Goal: Find specific page/section: Find specific page/section

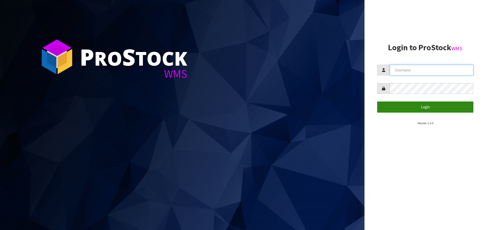
type input "[EMAIL_ADDRESS][DOMAIN_NAME]"
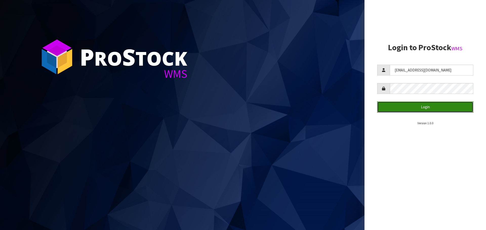
click at [427, 107] on button "Login" at bounding box center [425, 107] width 96 height 11
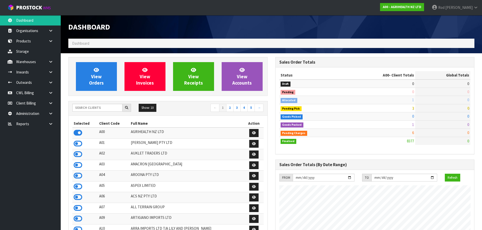
scroll to position [383, 207]
click at [50, 124] on icon at bounding box center [50, 124] width 5 height 4
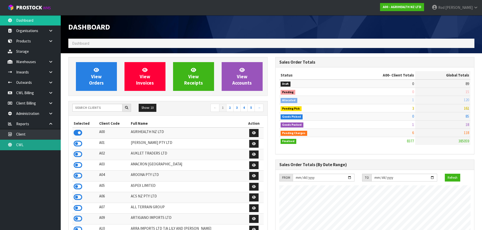
click at [23, 143] on link "CWL" at bounding box center [30, 145] width 61 height 10
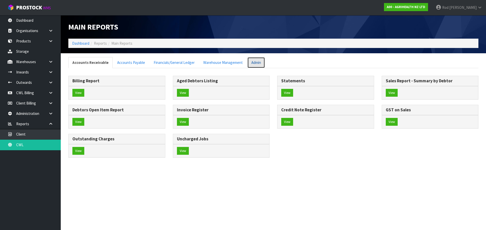
click at [254, 65] on link "Admin" at bounding box center [256, 62] width 18 height 11
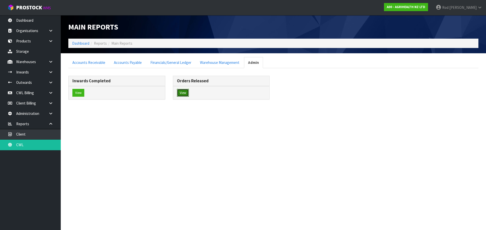
click at [181, 94] on button "View" at bounding box center [183, 93] width 12 height 8
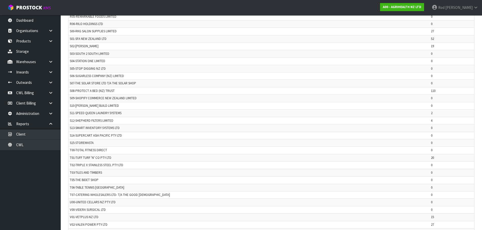
scroll to position [1065, 0]
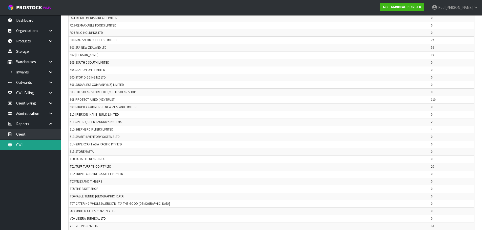
click at [18, 143] on link "CWL" at bounding box center [30, 145] width 61 height 10
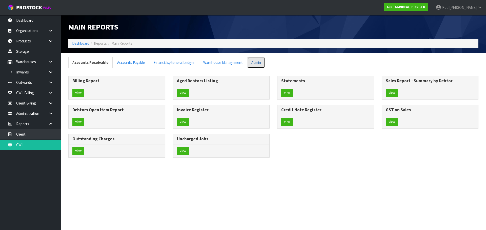
click at [259, 62] on link "Admin" at bounding box center [256, 62] width 18 height 11
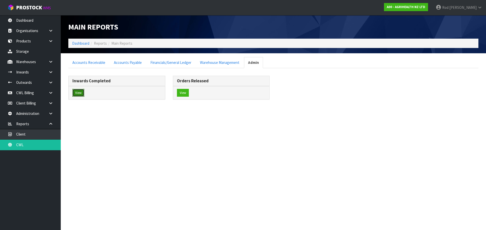
click at [77, 93] on button "View" at bounding box center [78, 93] width 12 height 8
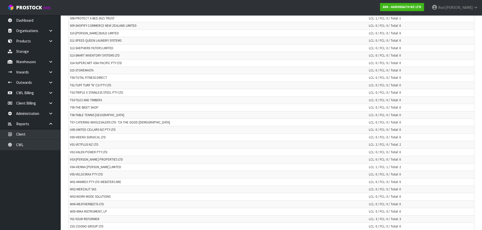
scroll to position [1141, 0]
